Goal: Check status

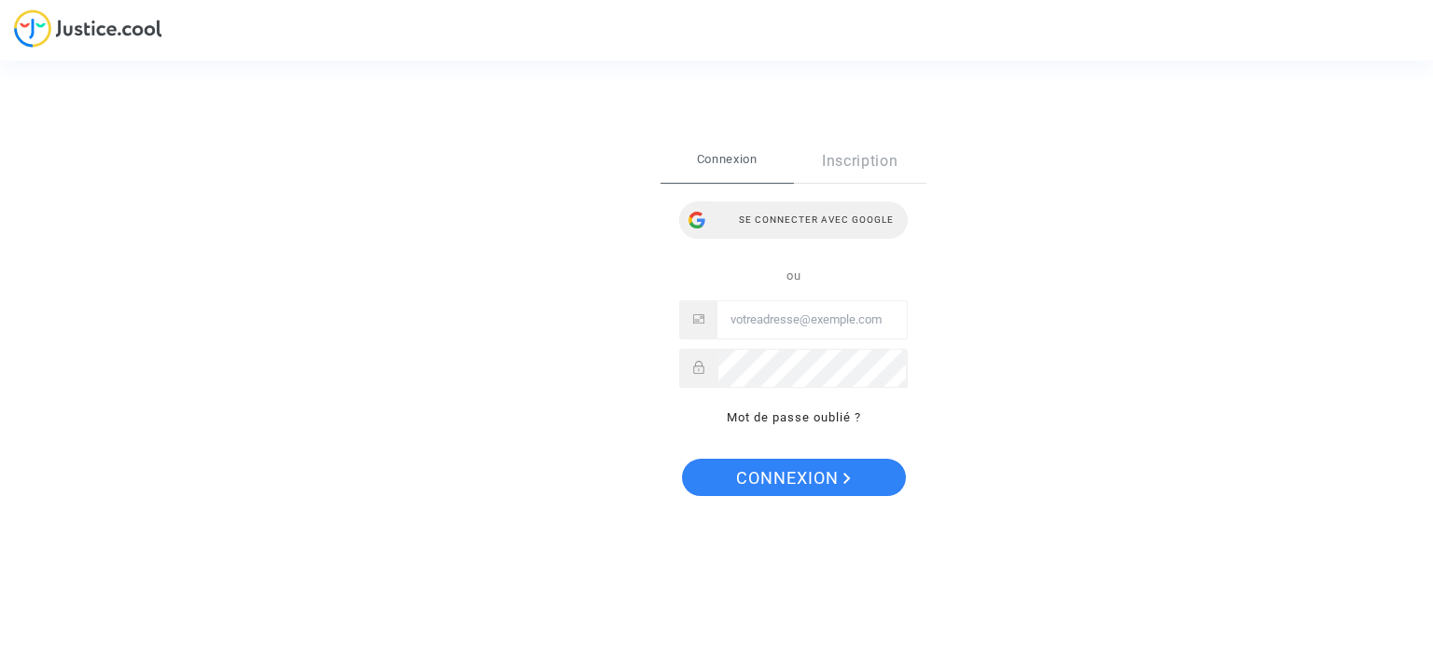
click at [749, 220] on div "Se connecter avec Google" at bounding box center [793, 219] width 229 height 37
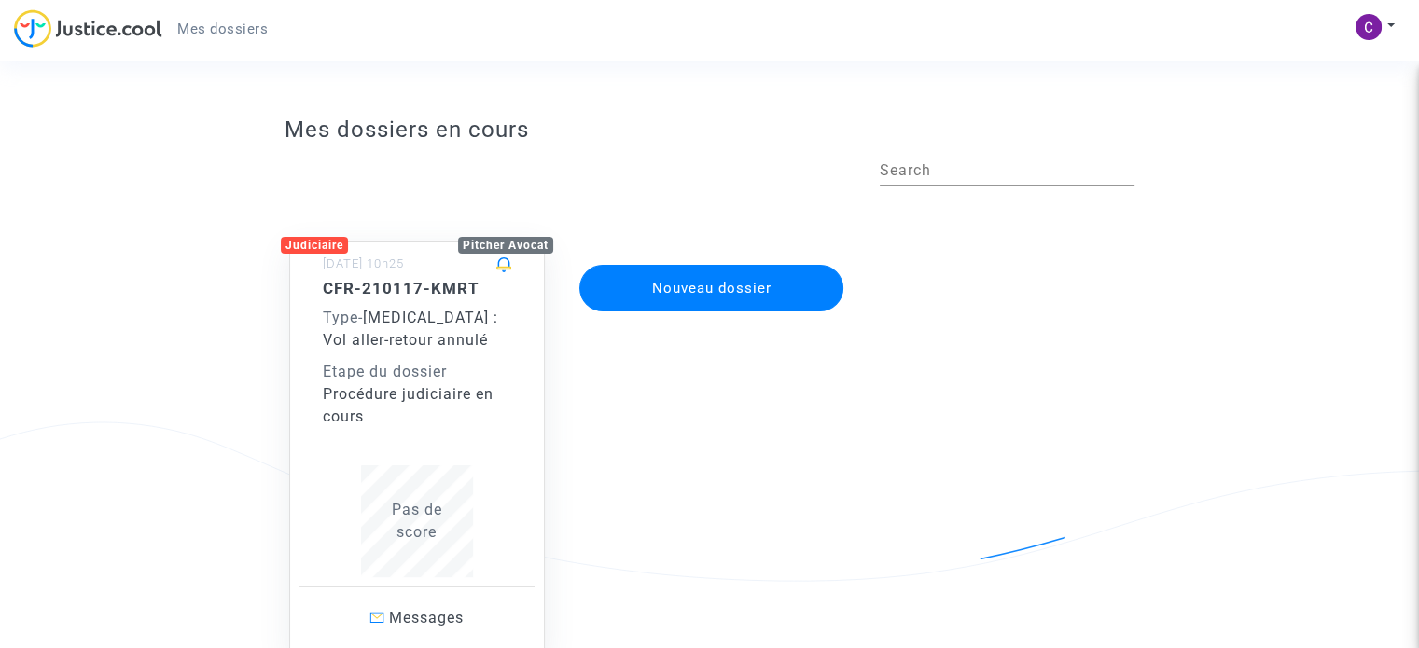
click at [435, 362] on div "Etape du dossier" at bounding box center [417, 372] width 188 height 22
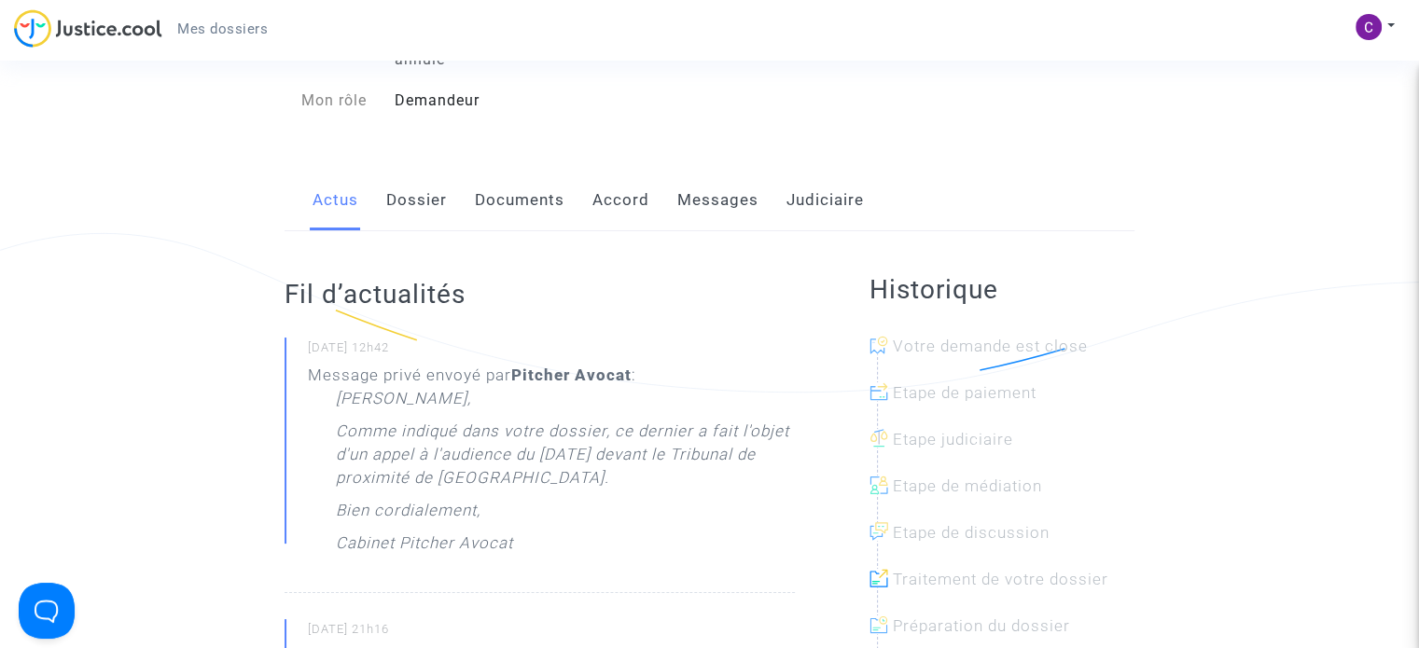
scroll to position [187, 0]
